Goal: Information Seeking & Learning: Check status

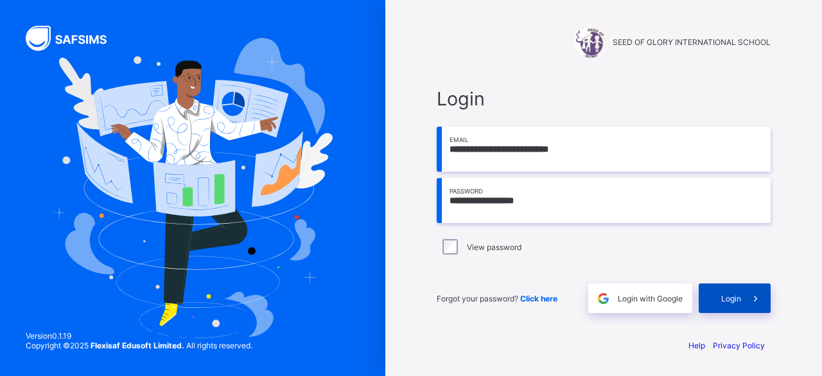
click at [716, 304] on div "Login" at bounding box center [735, 298] width 72 height 30
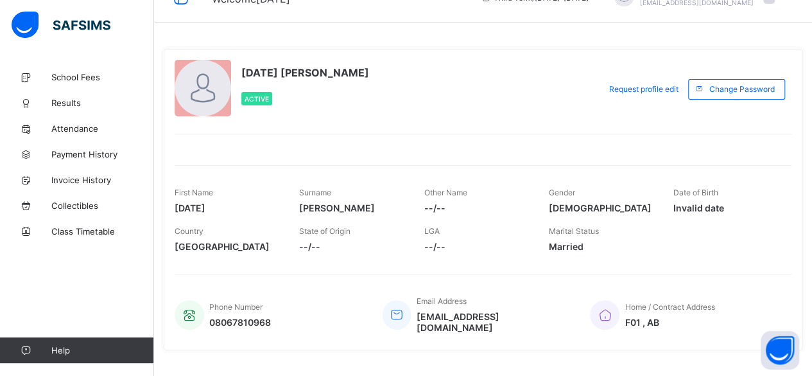
scroll to position [44, 0]
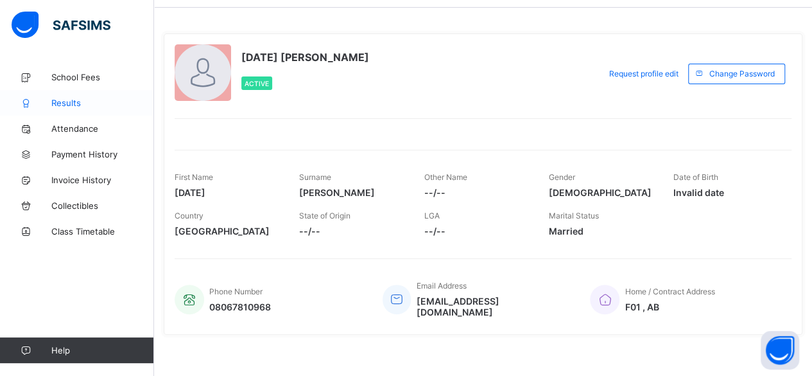
click at [91, 110] on link "Results" at bounding box center [77, 103] width 154 height 26
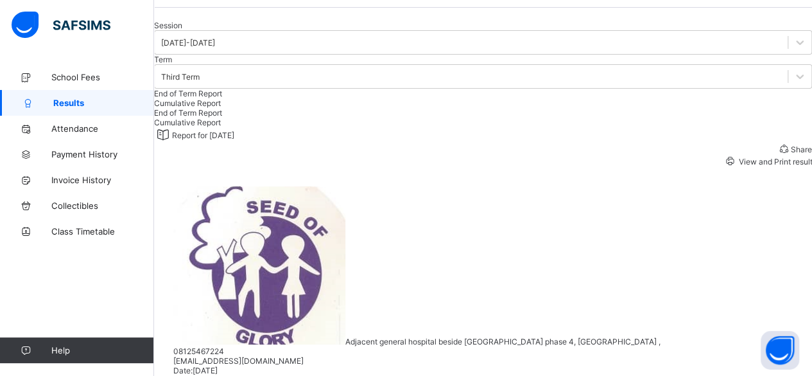
click at [221, 108] on span "Cumulative Report" at bounding box center [187, 103] width 67 height 10
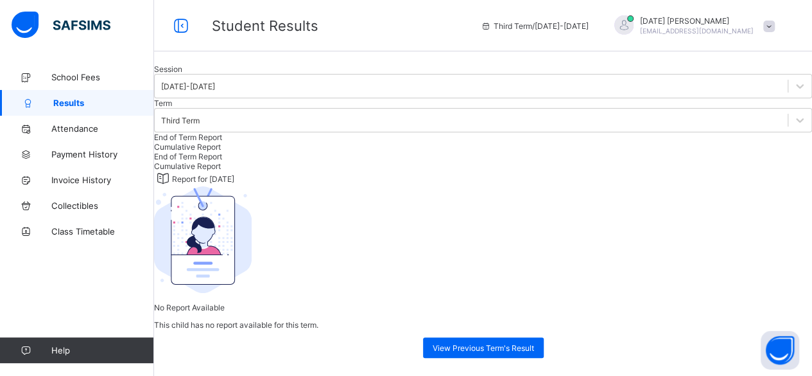
click at [217, 142] on div "End of Term Report" at bounding box center [483, 137] width 658 height 10
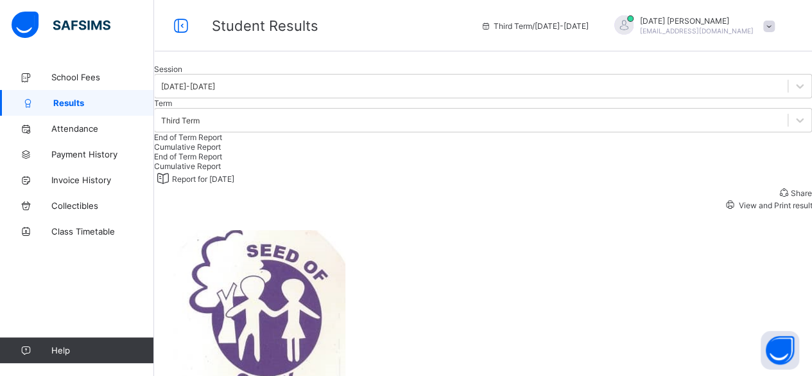
click at [309, 152] on div "Cumulative Report" at bounding box center [483, 147] width 658 height 10
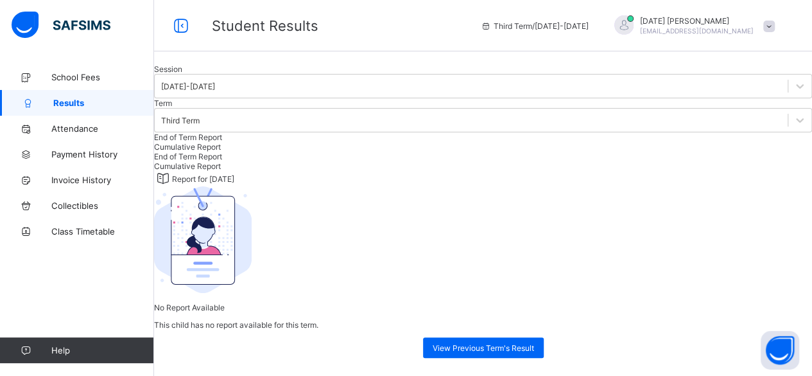
click at [205, 142] on span "End of Term Report" at bounding box center [188, 137] width 68 height 10
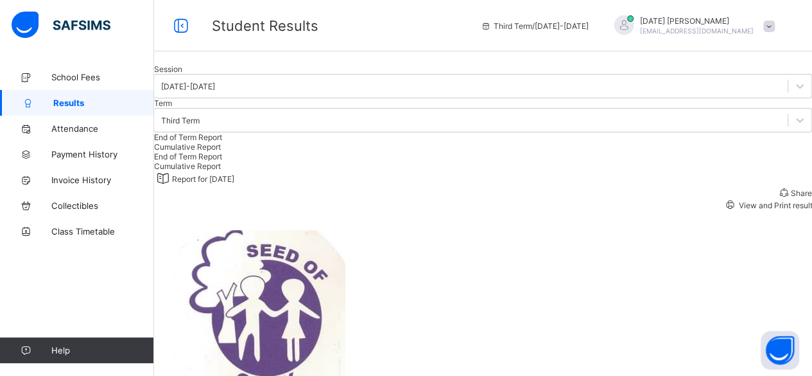
click at [755, 210] on span "View and Print result" at bounding box center [775, 205] width 76 height 10
click at [386, 64] on div at bounding box center [483, 64] width 658 height 0
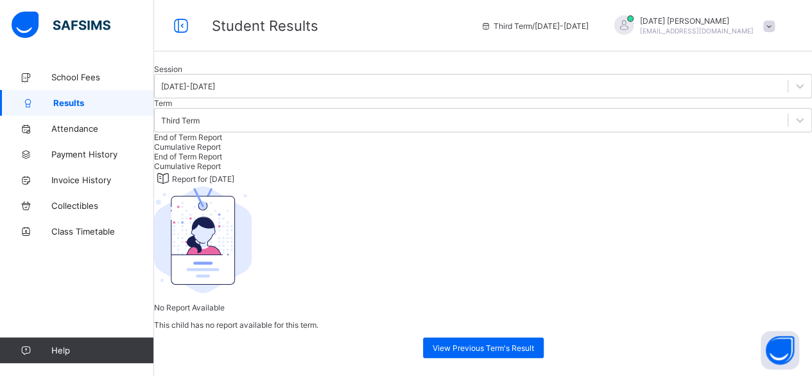
scroll to position [234, 0]
click at [516, 343] on span "View Previous Term's Result" at bounding box center [483, 348] width 101 height 10
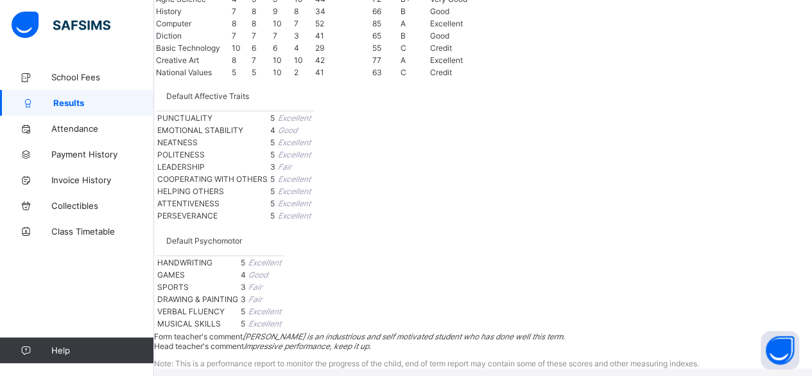
scroll to position [1515, 0]
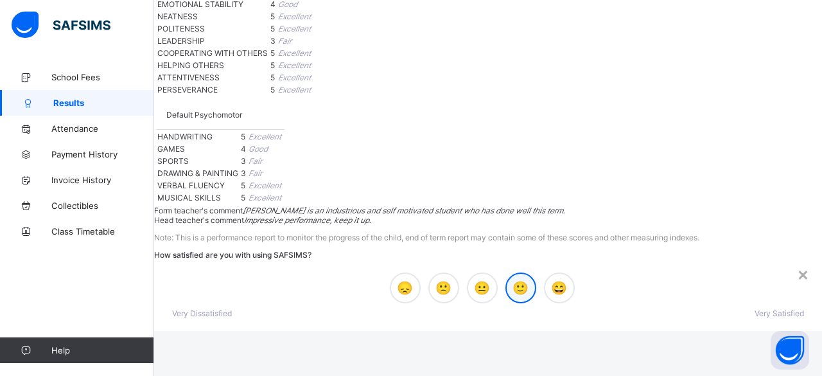
click at [513, 280] on span "🙂" at bounding box center [521, 287] width 16 height 15
click at [784, 344] on span "Submit" at bounding box center [796, 349] width 25 height 10
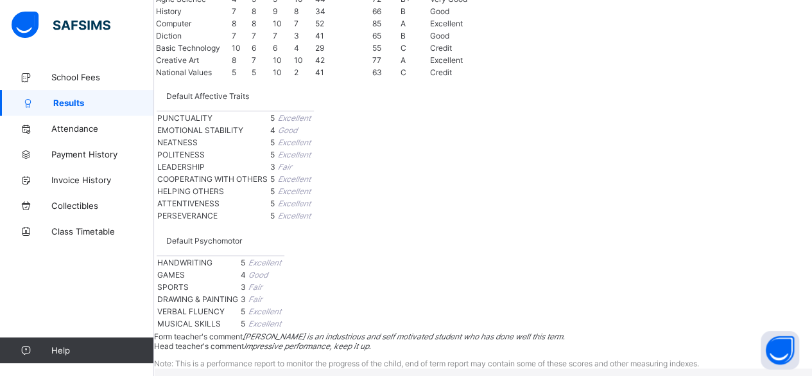
scroll to position [981, 0]
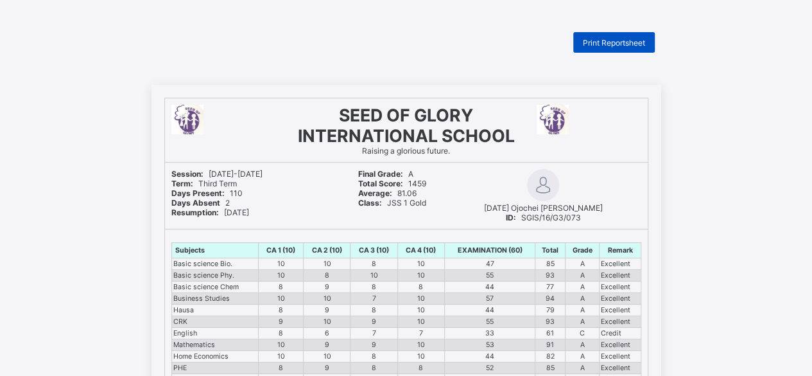
click at [606, 44] on span "Print Reportsheet" at bounding box center [614, 43] width 62 height 10
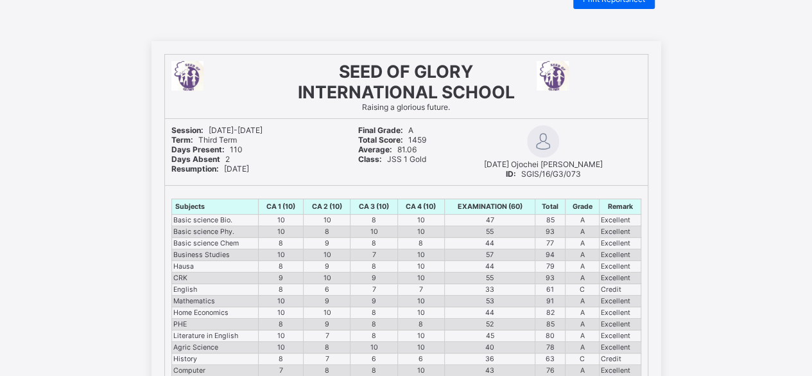
scroll to position [64, 0]
